Goal: Task Accomplishment & Management: Manage account settings

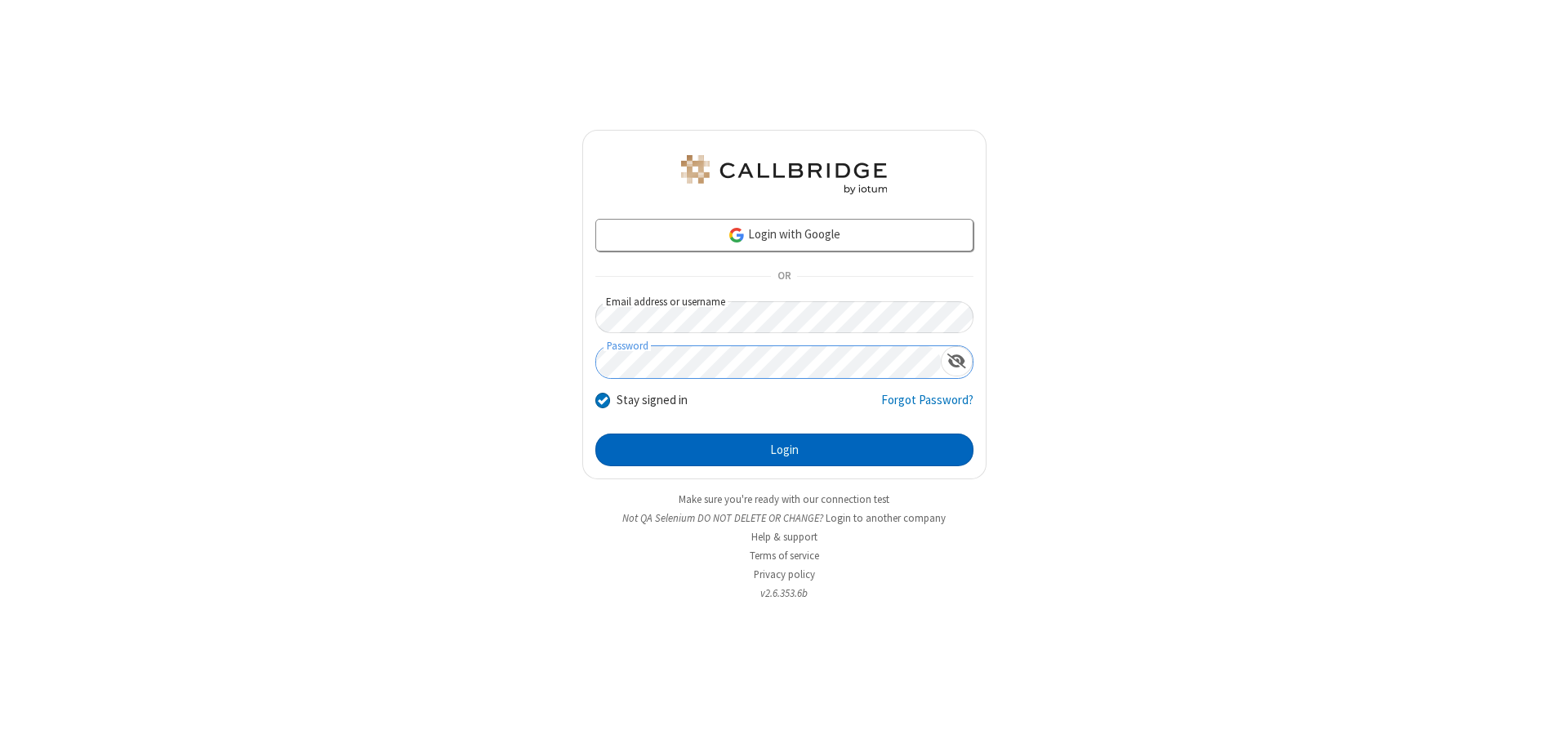
click at [784, 450] on button "Login" at bounding box center [784, 449] width 378 height 32
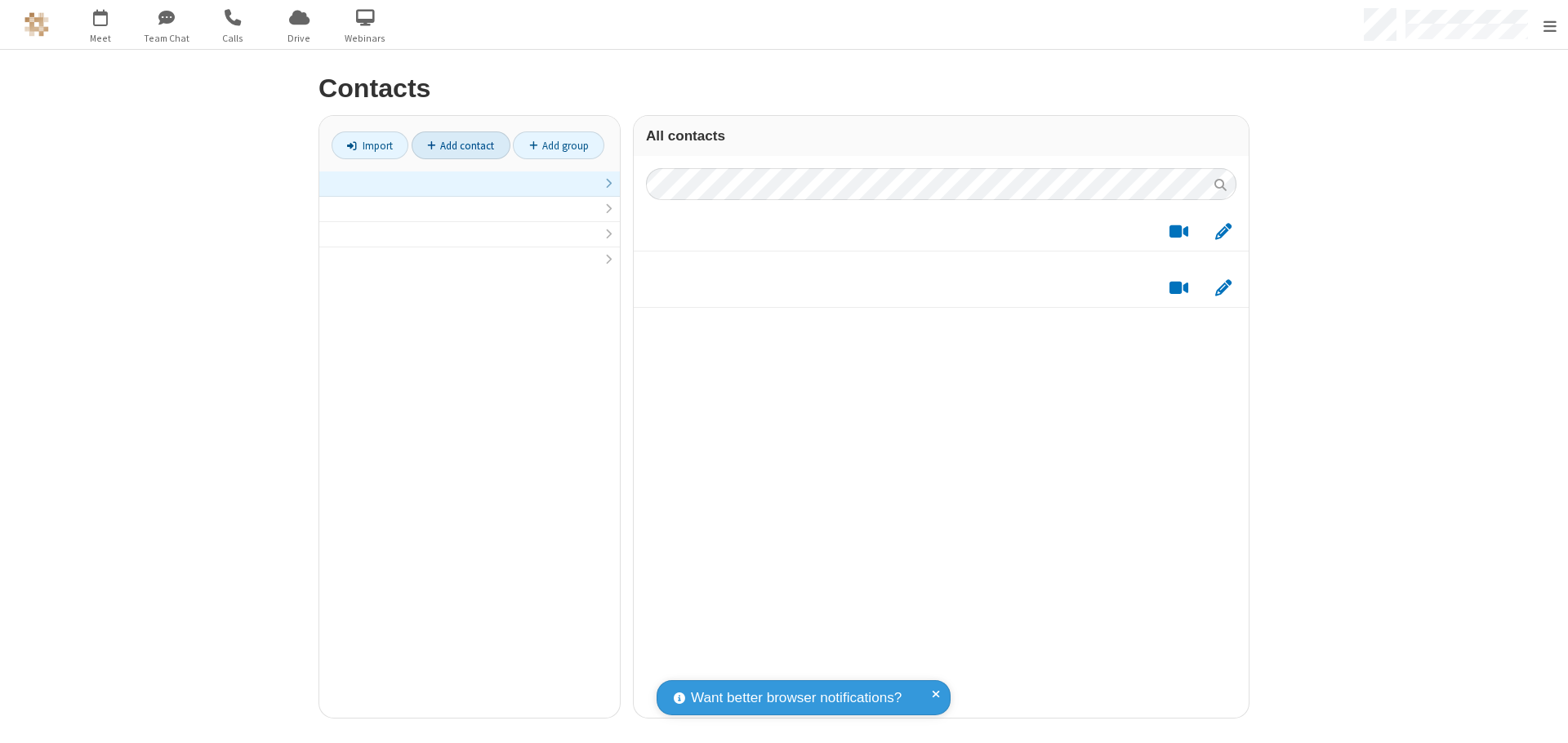
click at [463, 193] on link at bounding box center [470, 184] width 300 height 25
click at [454, 145] on link "Add contact" at bounding box center [461, 144] width 99 height 27
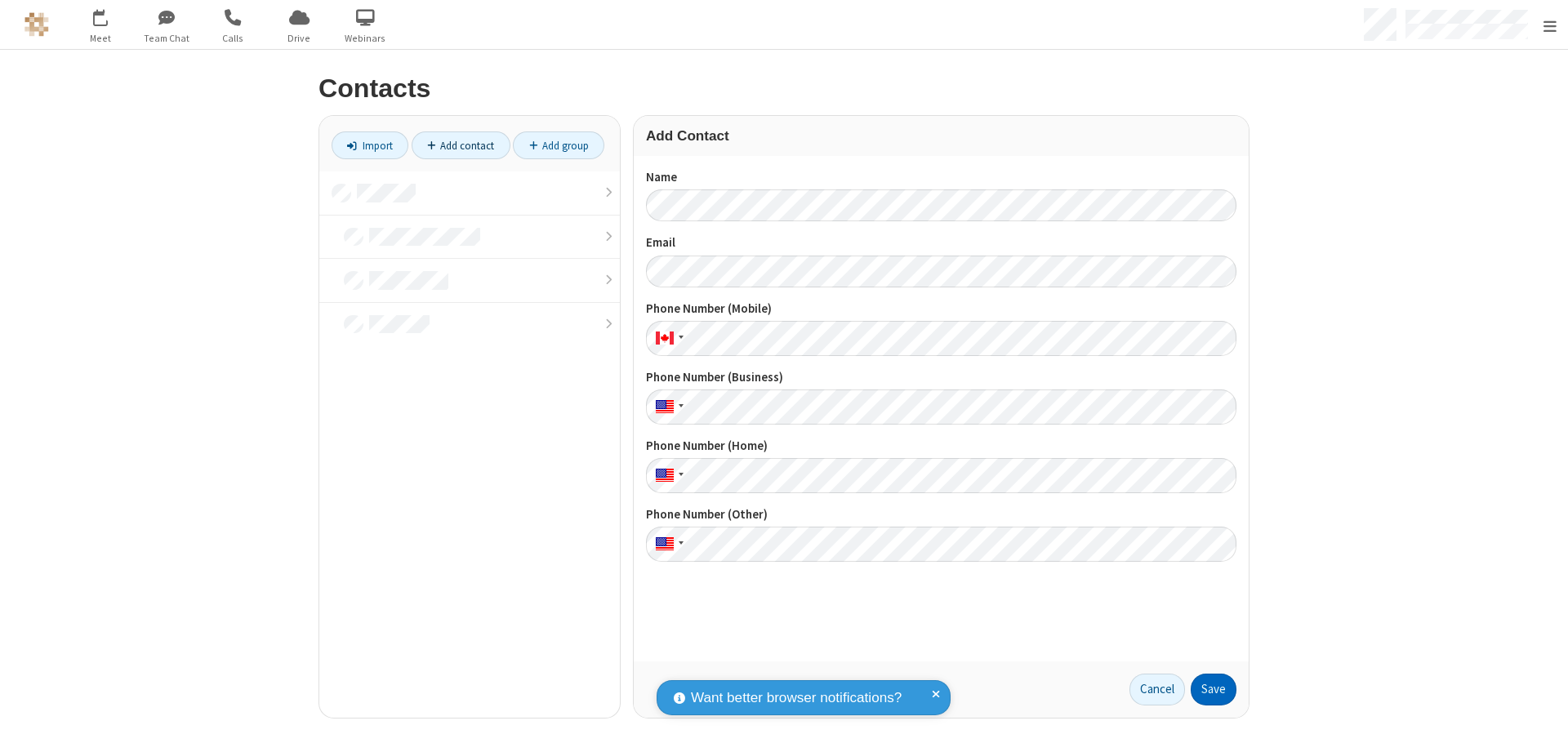
click at [1207, 689] on button "Save" at bounding box center [1213, 690] width 46 height 32
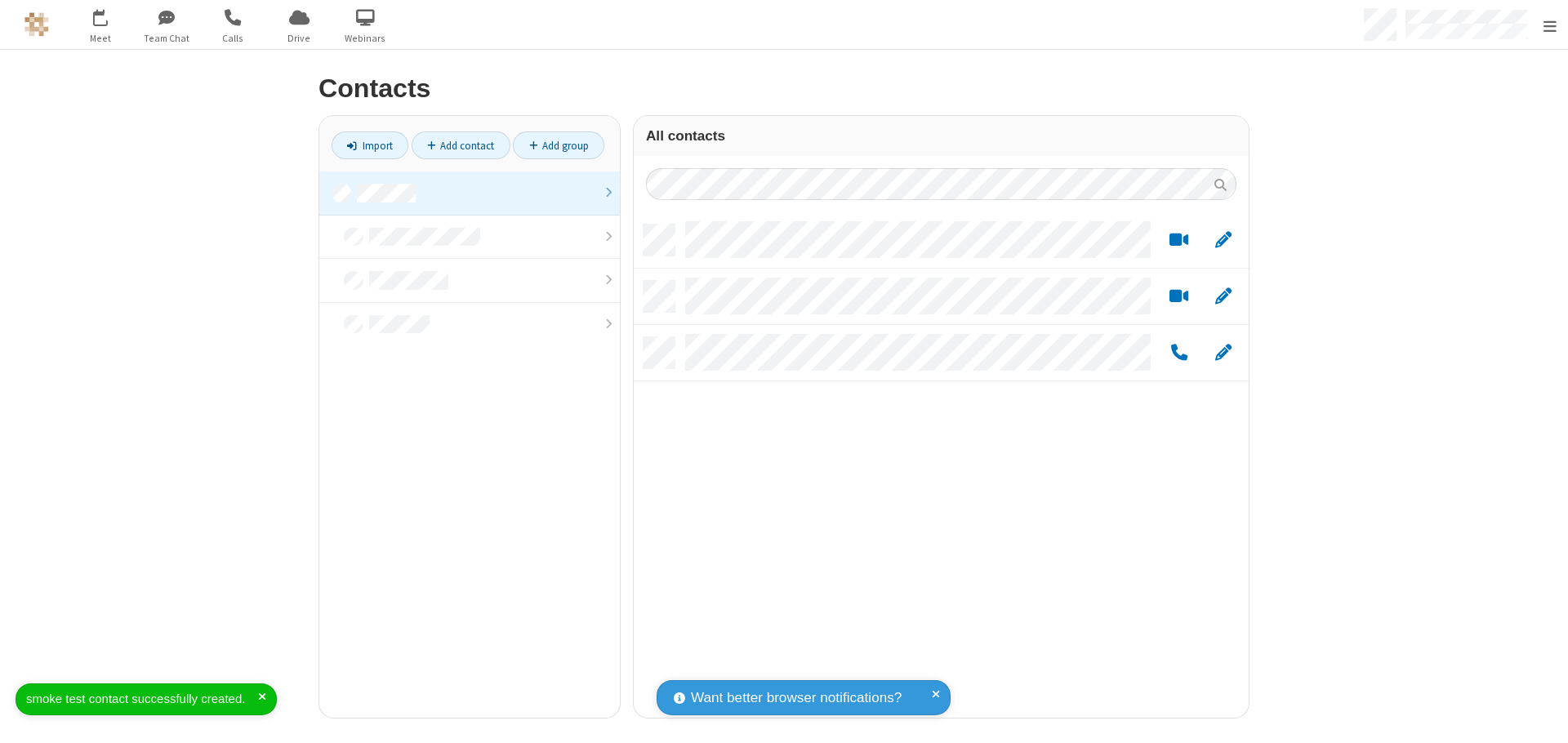
scroll to position [493, 603]
